Goal: Use online tool/utility: Utilize a website feature to perform a specific function

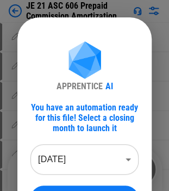
click at [93, 118] on div "You have an automation ready for this file! Select a closing month to launch it" at bounding box center [84, 117] width 108 height 31
click at [87, 156] on body "JE 21 ASC 606 Prepaid Commission Amortization Update pending... Update pending.…" at bounding box center [84, 95] width 169 height 191
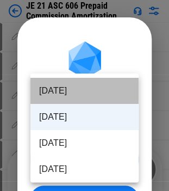
click at [90, 90] on li "Aug 2025" at bounding box center [84, 91] width 108 height 26
type input "********"
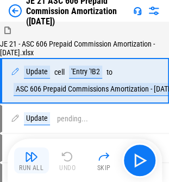
click at [25, 154] on img "button" at bounding box center [31, 156] width 13 height 13
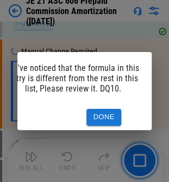
scroll to position [0, 29]
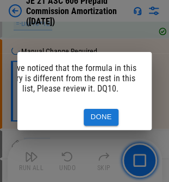
click at [102, 115] on button "Done" at bounding box center [101, 117] width 35 height 17
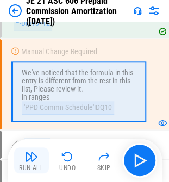
click at [29, 160] on img "button" at bounding box center [31, 156] width 13 height 13
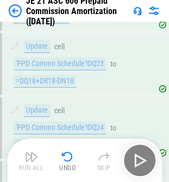
scroll to position [2048, 0]
